Goal: Share content: Share content

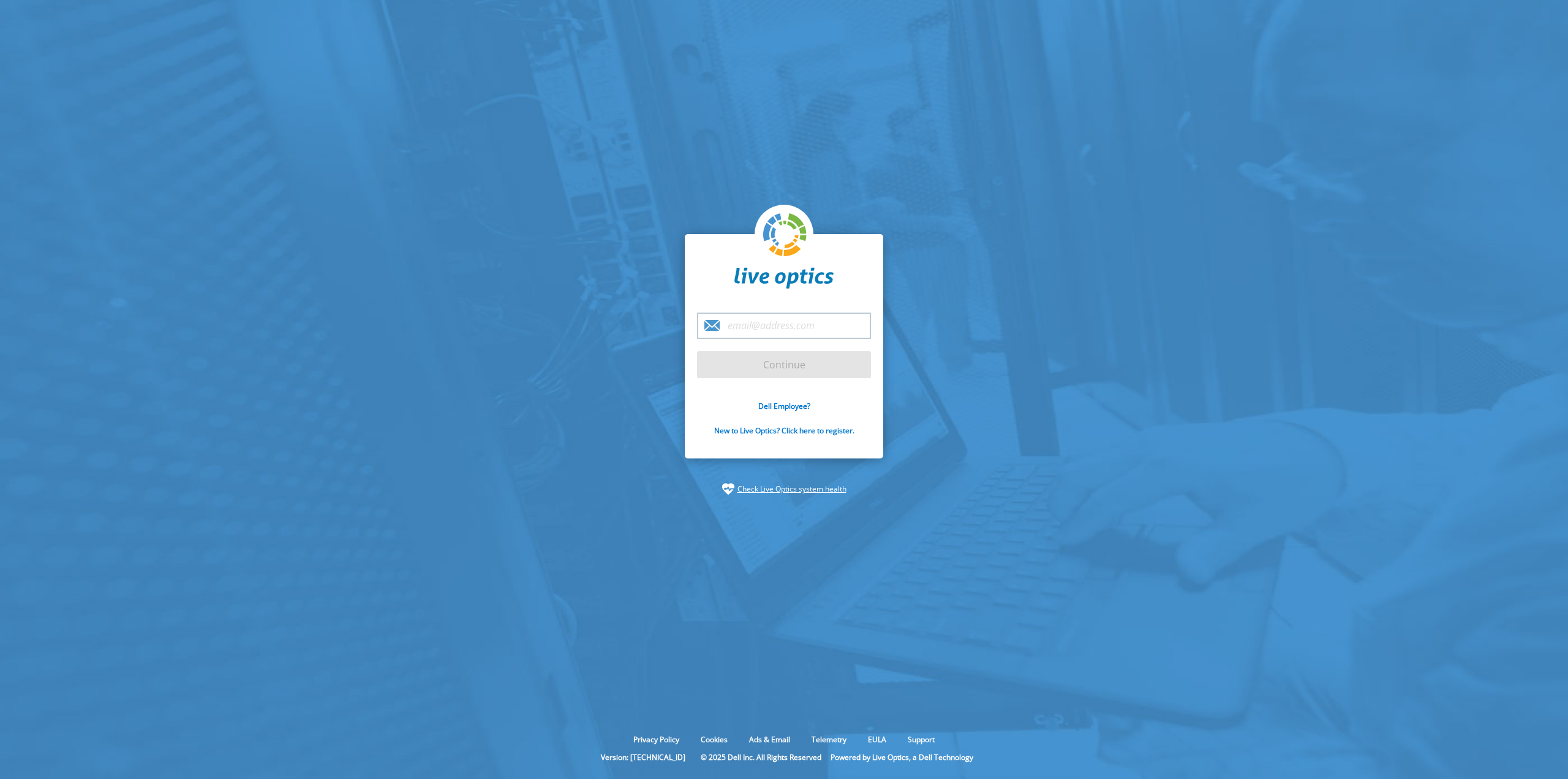
click at [754, 325] on input "email" at bounding box center [784, 326] width 174 height 26
click at [754, 323] on input "email" at bounding box center [784, 326] width 174 height 26
type input "paulsa@panosfoods.com"
click at [697, 352] on input "Continue" at bounding box center [784, 365] width 174 height 27
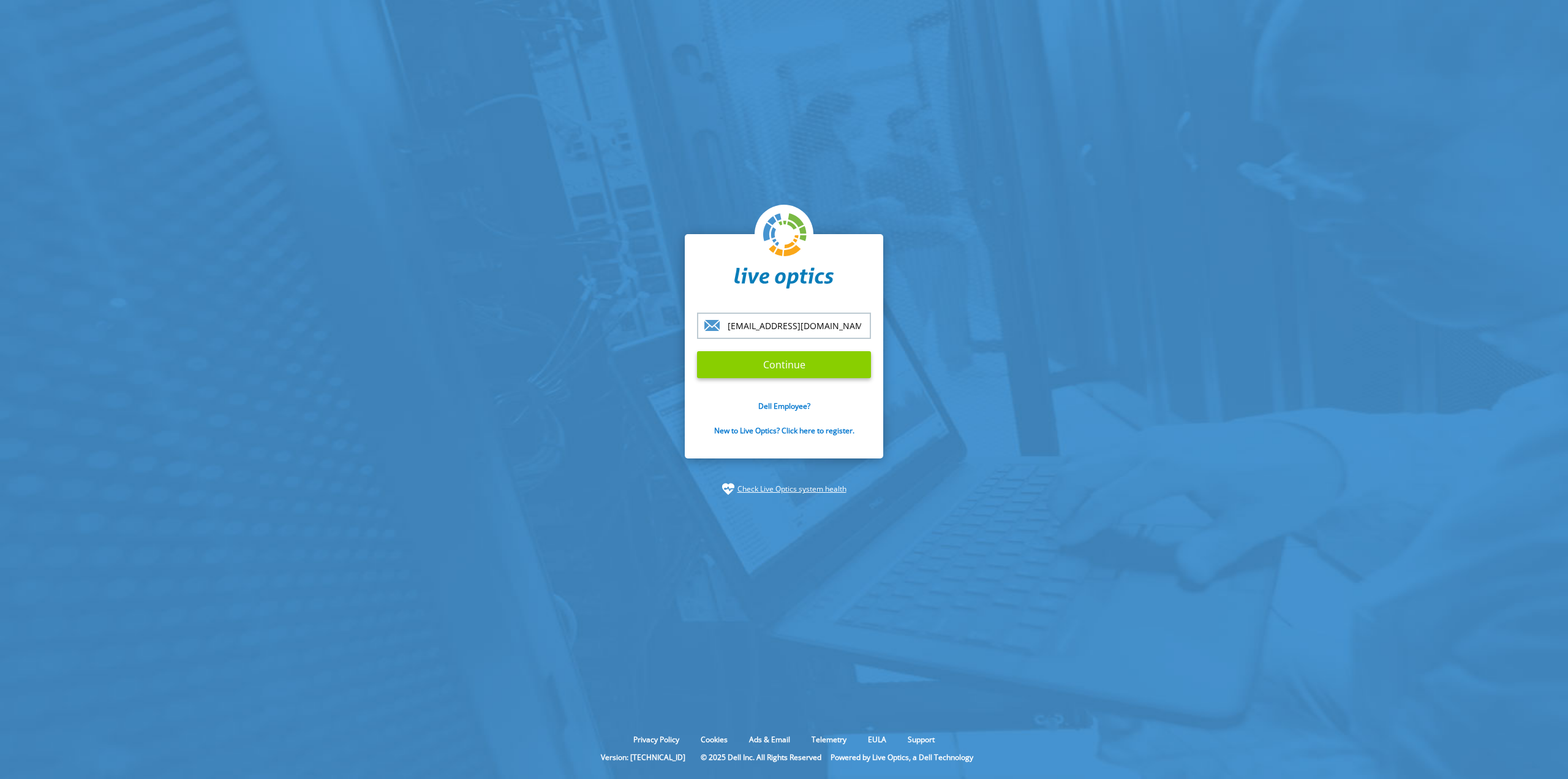
click at [816, 360] on input "Continue" at bounding box center [784, 365] width 174 height 27
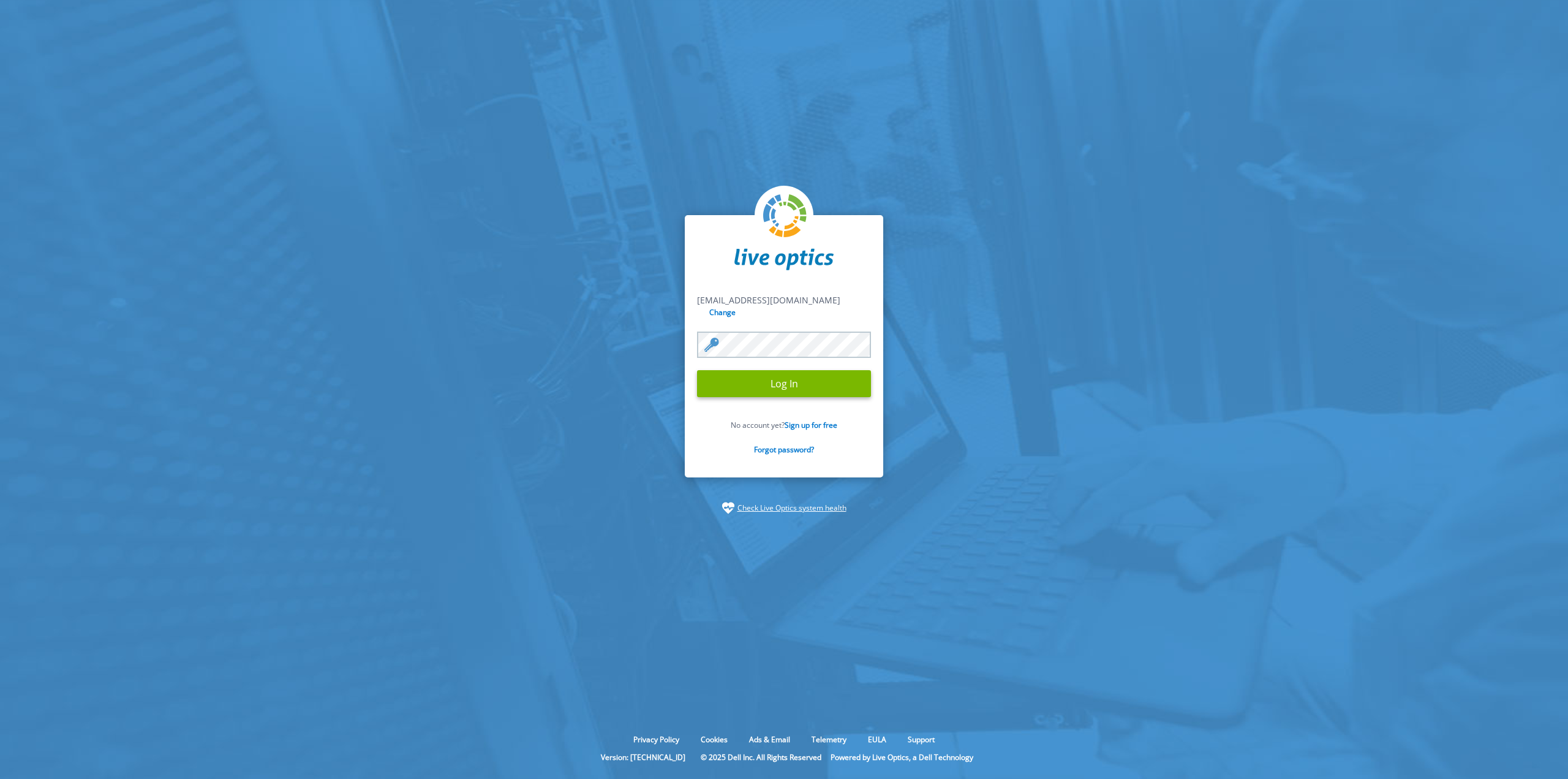
click at [784, 384] on input "Log In" at bounding box center [784, 384] width 174 height 27
click at [785, 377] on input "Log In" at bounding box center [784, 384] width 174 height 27
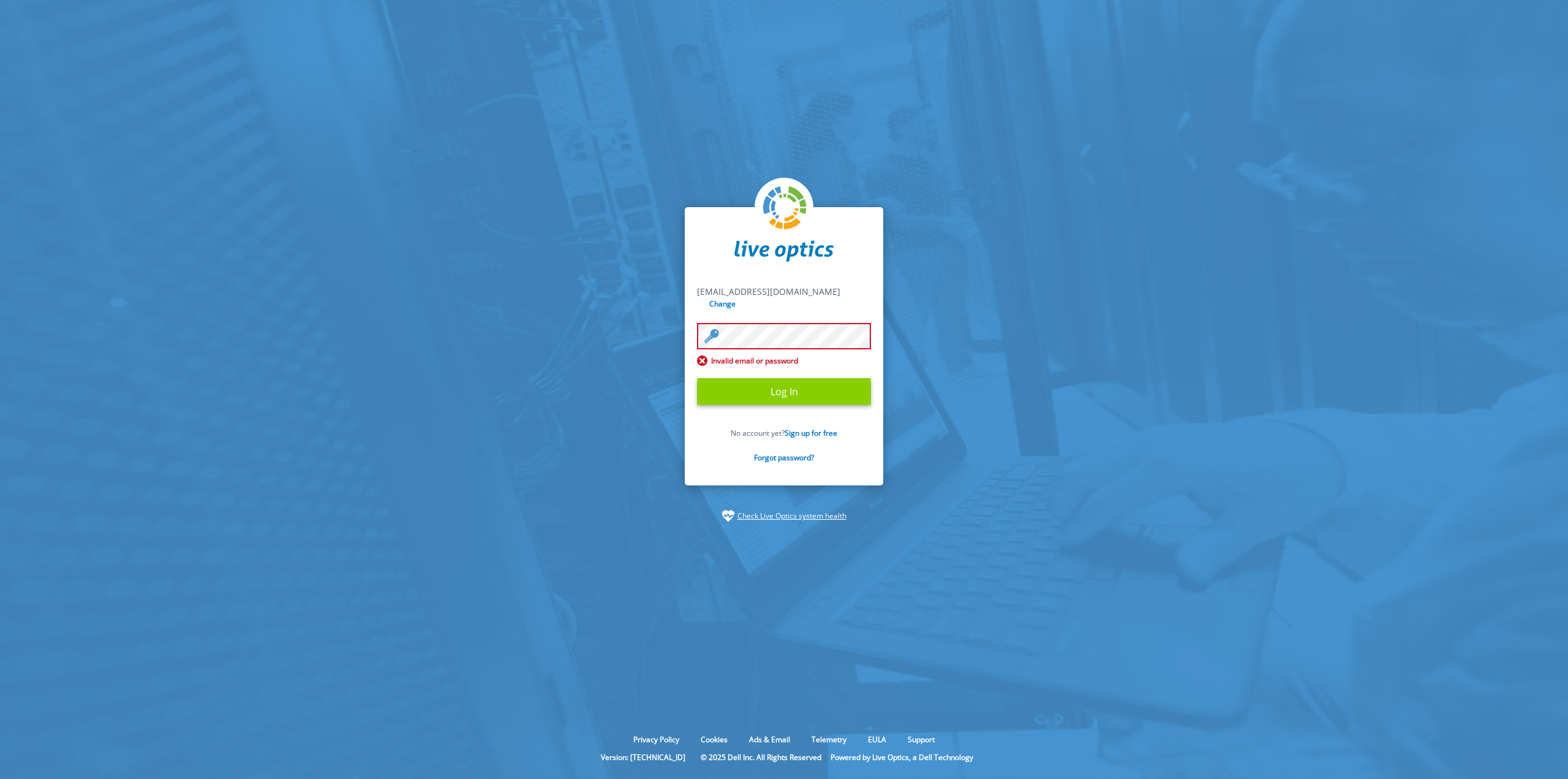
click at [777, 385] on input "Log In" at bounding box center [784, 391] width 174 height 27
click at [792, 452] on link "Forgot password?" at bounding box center [784, 457] width 60 height 10
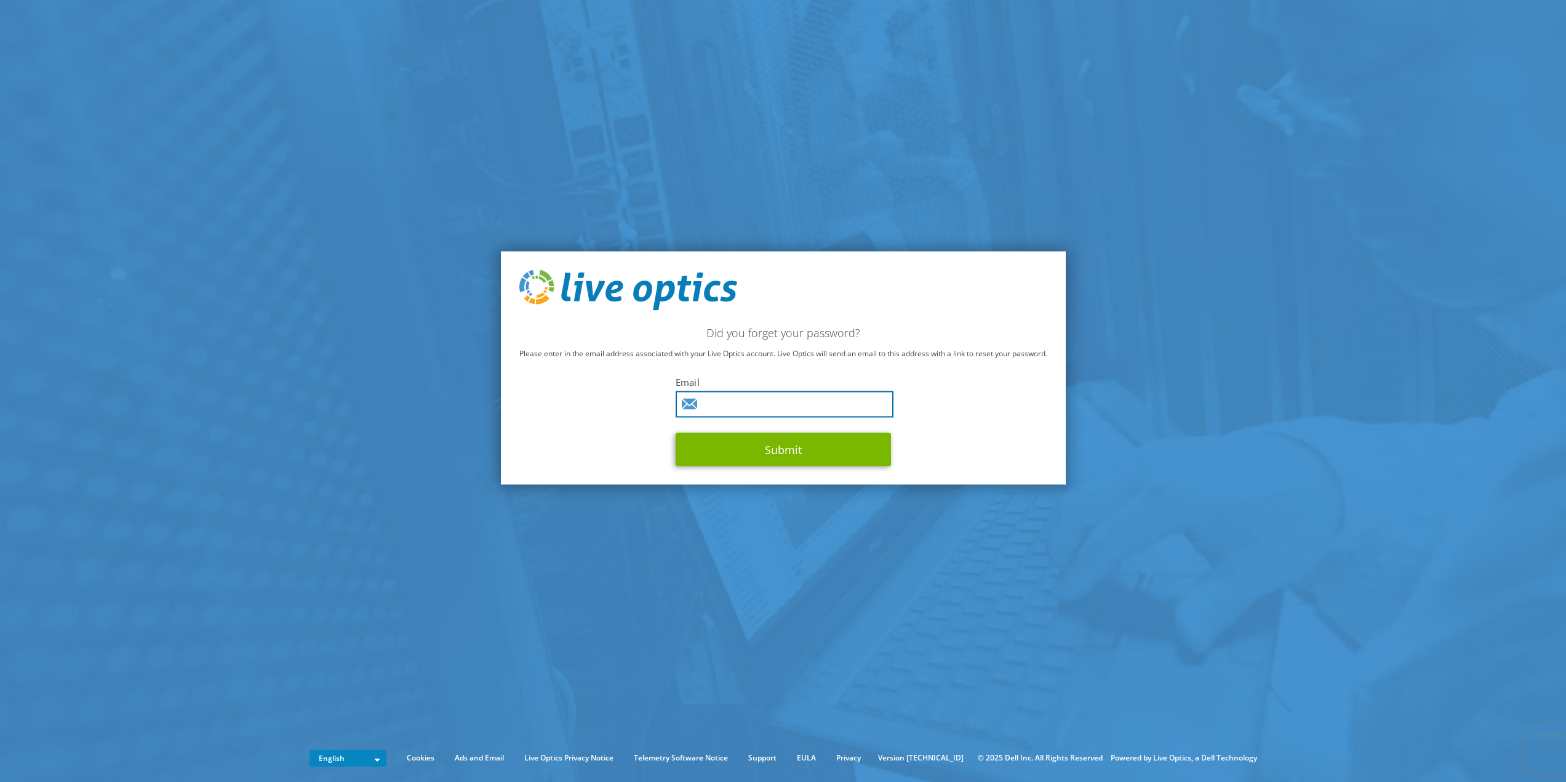
click at [757, 407] on input "text" at bounding box center [785, 404] width 218 height 26
type input "paulsa@panosfoods.com"
click at [676, 433] on button "Submit" at bounding box center [783, 449] width 215 height 33
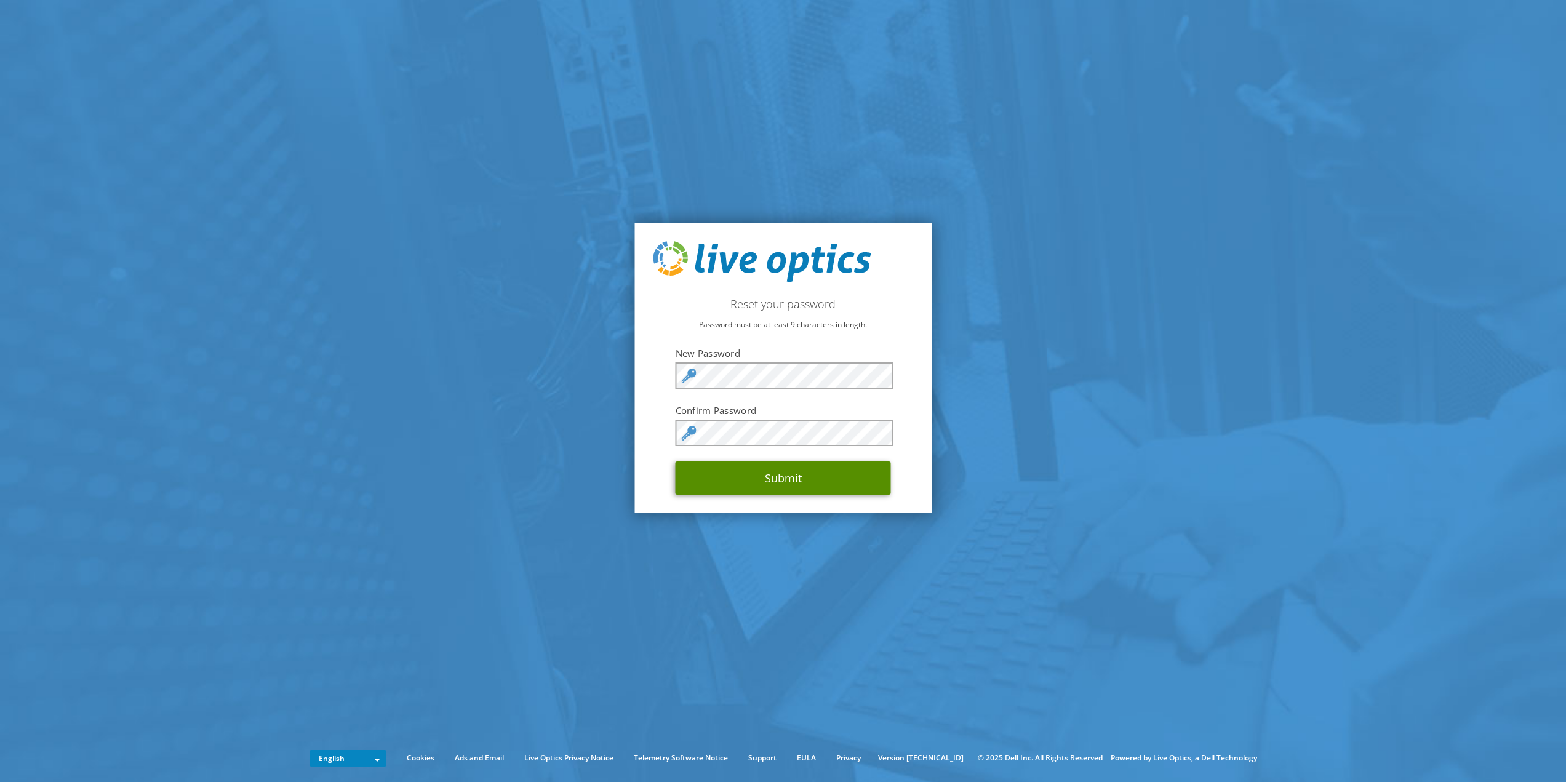
click at [859, 489] on button "Submit" at bounding box center [783, 478] width 215 height 33
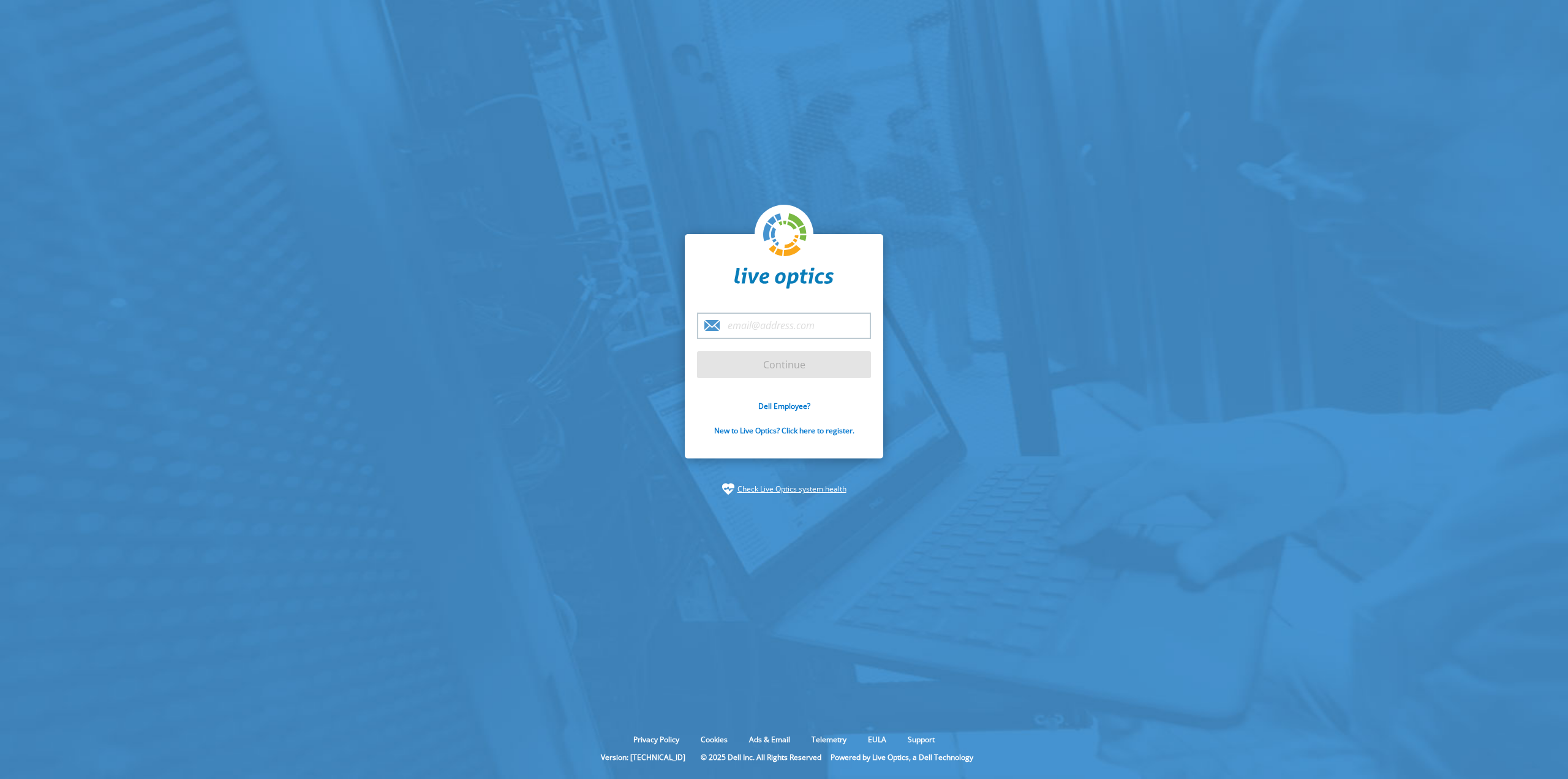
click at [799, 318] on input "email" at bounding box center [784, 326] width 174 height 26
type input "[EMAIL_ADDRESS][DOMAIN_NAME]"
click at [802, 369] on input "Continue" at bounding box center [784, 365] width 174 height 27
click at [775, 354] on input "Continue" at bounding box center [784, 365] width 174 height 27
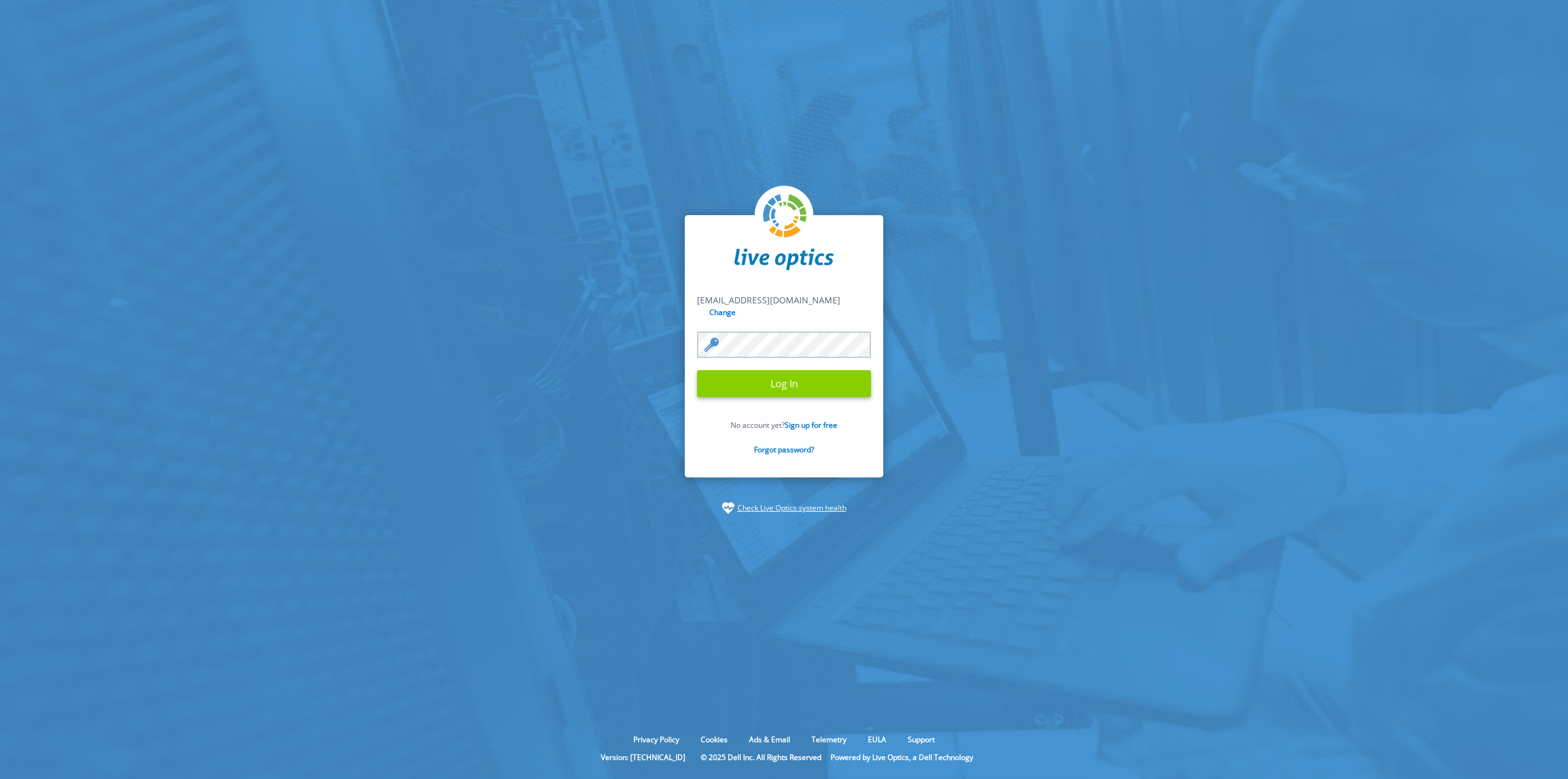
click at [769, 381] on input "Log In" at bounding box center [784, 384] width 174 height 27
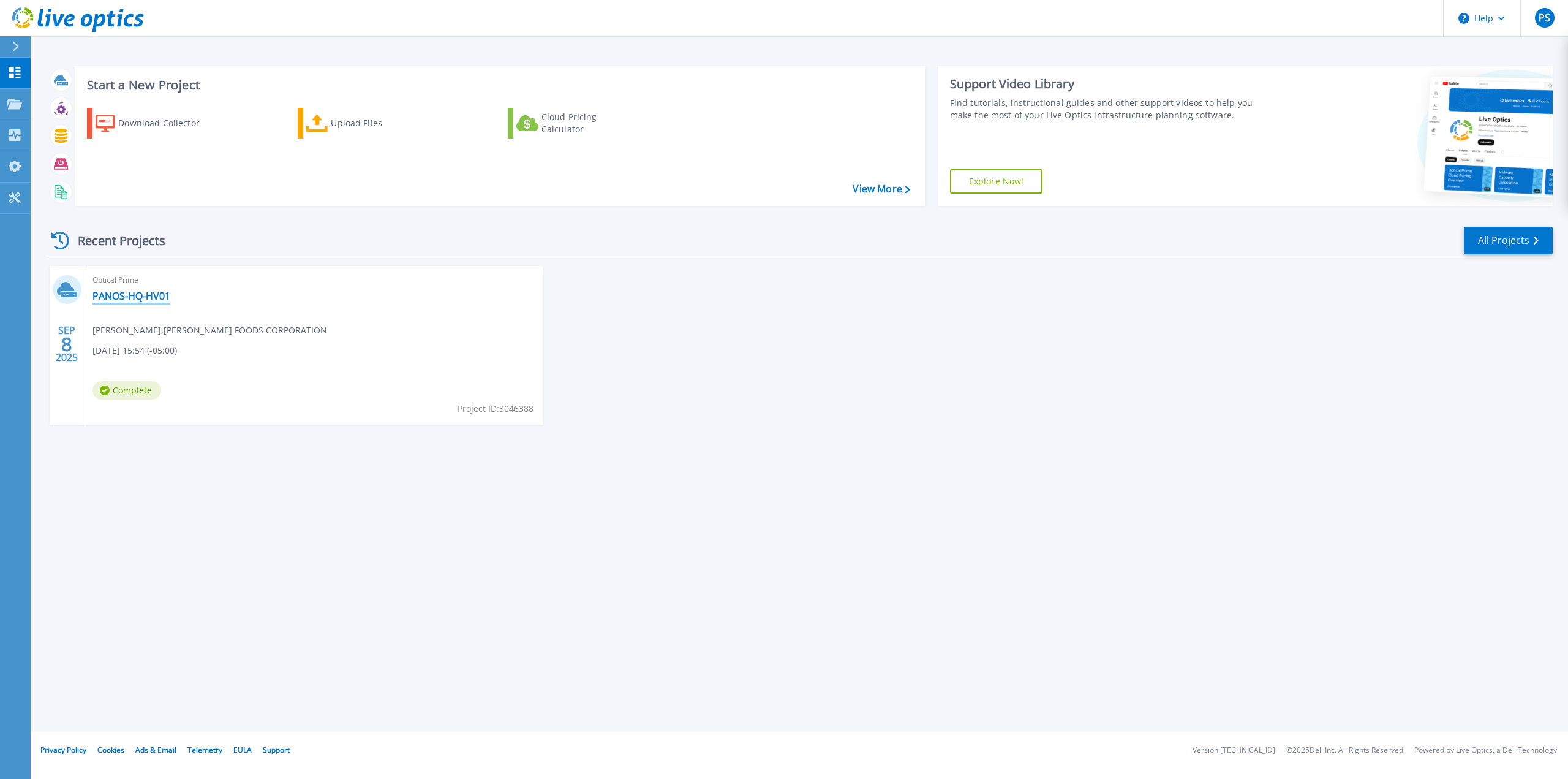
click at [147, 294] on link "PANOS-HQ-HV01" at bounding box center [131, 296] width 78 height 12
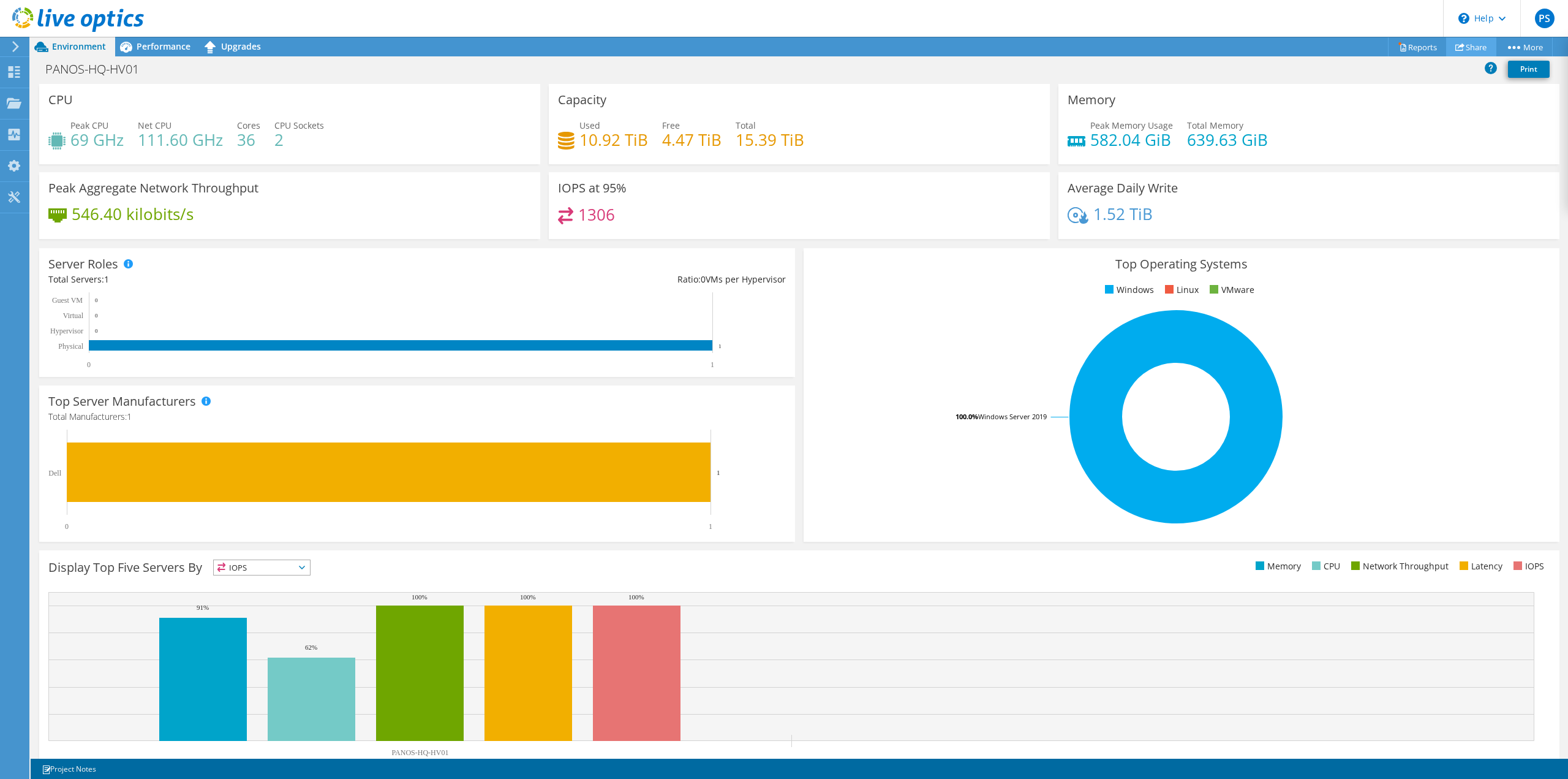
click at [1464, 47] on link "Share" at bounding box center [1471, 47] width 50 height 19
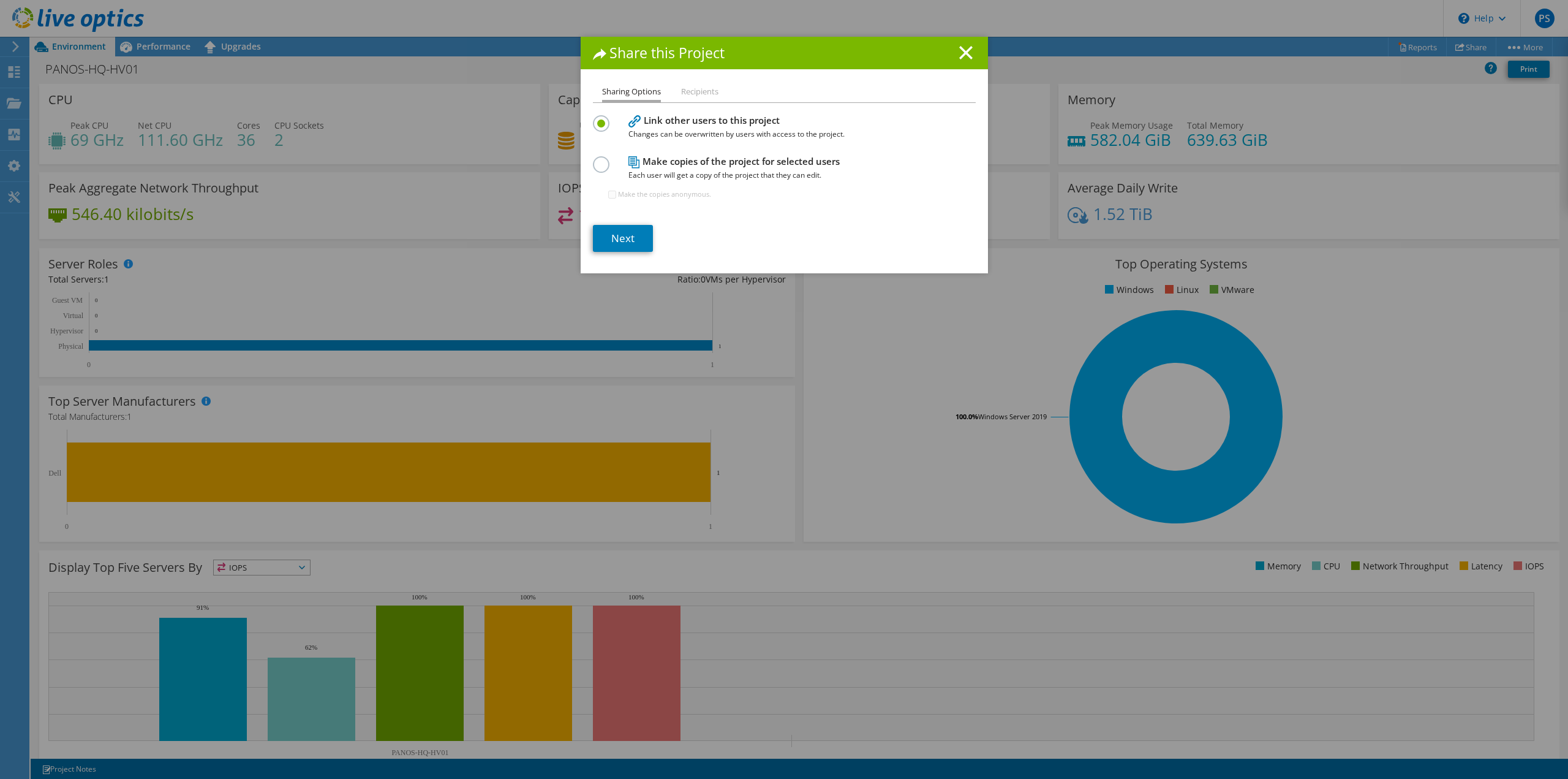
click at [732, 163] on h4 "Make copies of the project for selected users Each user will get a copy of the …" at bounding box center [782, 168] width 307 height 28
click at [600, 159] on label at bounding box center [604, 157] width 22 height 3
click at [0, 0] on input "radio" at bounding box center [0, 0] width 0 height 0
click at [624, 237] on link "Next" at bounding box center [623, 238] width 60 height 27
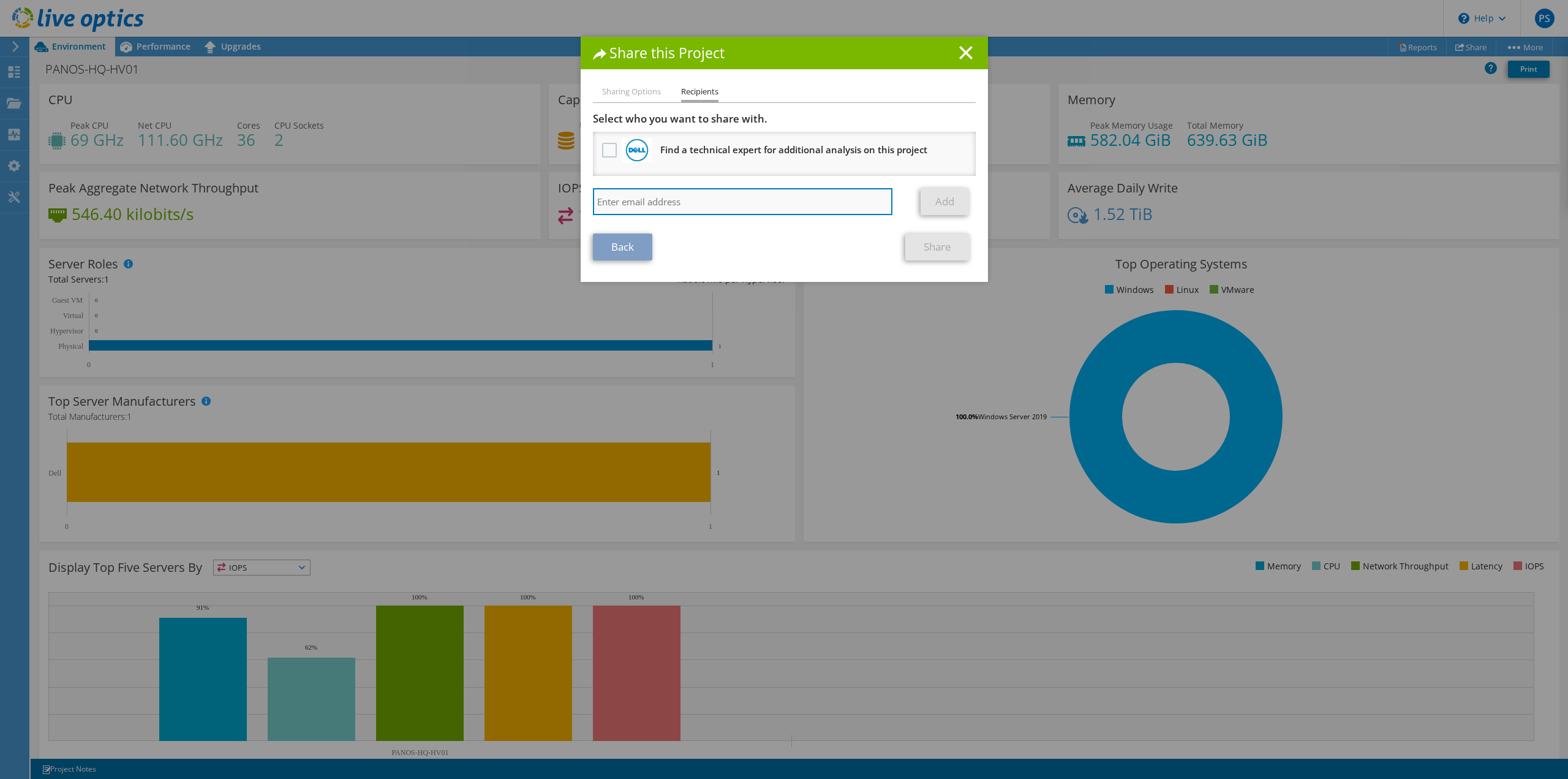
click at [667, 200] on input "search" at bounding box center [744, 201] width 301 height 27
click at [708, 206] on input "search" at bounding box center [744, 201] width 301 height 27
paste input "tim.bonsoe@assured-dp.com"
type input "tim.bonsoe@assured-dp.com"
click at [943, 198] on link "Add" at bounding box center [945, 201] width 49 height 27
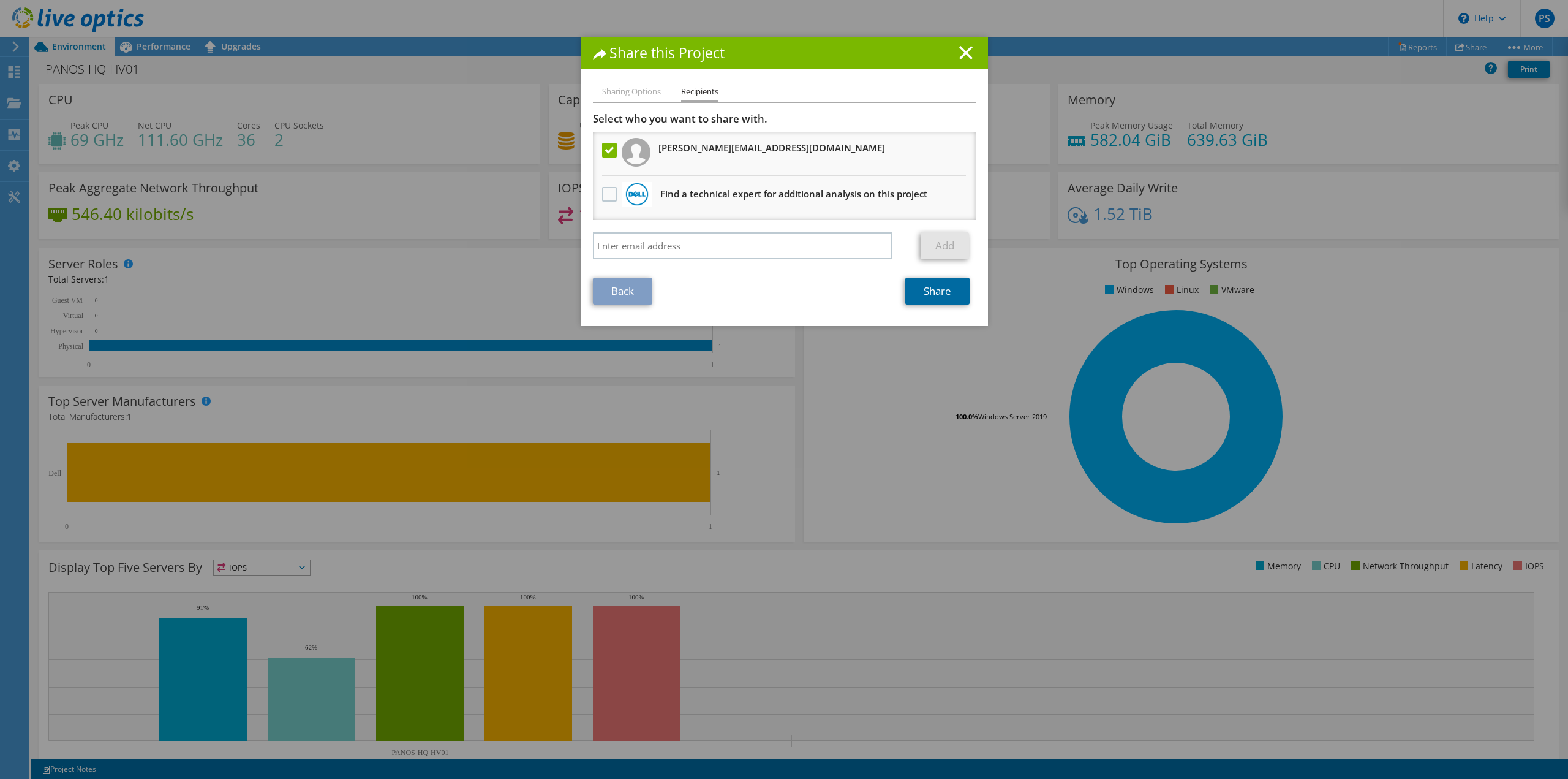
click at [929, 293] on link "Share" at bounding box center [938, 291] width 65 height 27
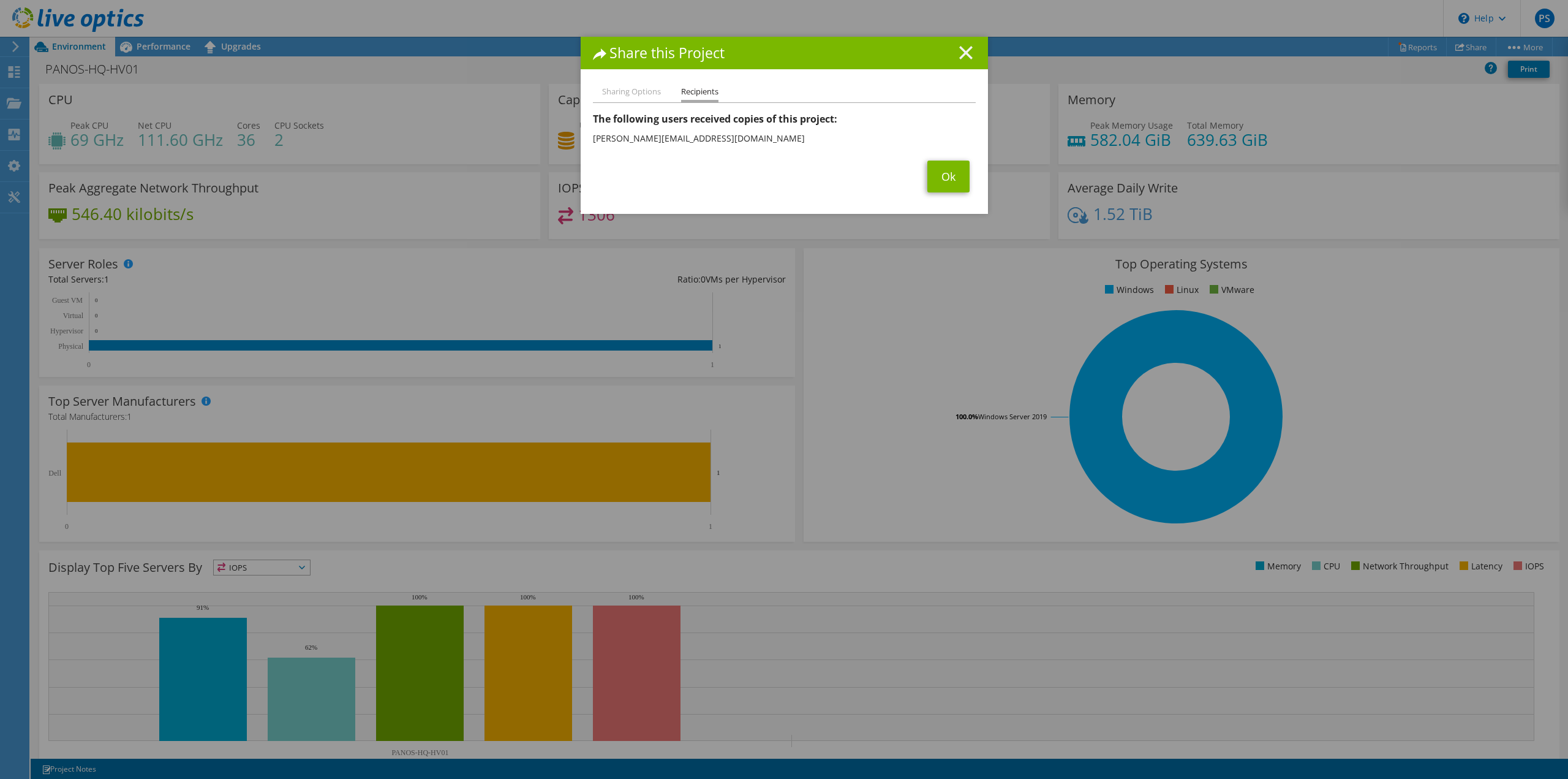
click at [966, 54] on icon at bounding box center [967, 53] width 14 height 14
